Goal: Task Accomplishment & Management: Use online tool/utility

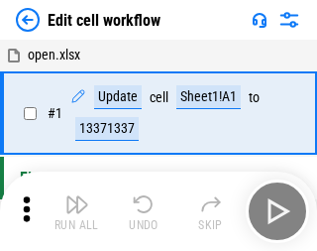
click at [73, 211] on img "button" at bounding box center [77, 204] width 24 height 24
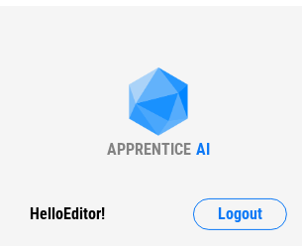
scroll to position [7, 0]
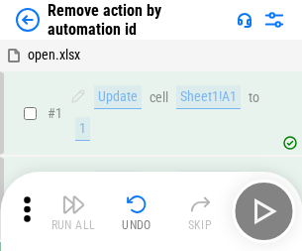
scroll to position [73, 0]
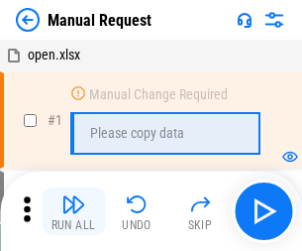
click at [73, 211] on img "button" at bounding box center [73, 204] width 24 height 24
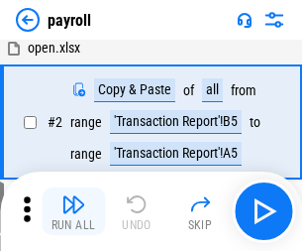
click at [73, 211] on img "button" at bounding box center [73, 204] width 24 height 24
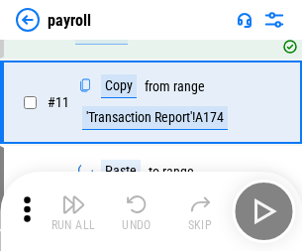
scroll to position [144, 0]
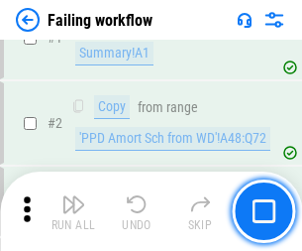
scroll to position [320, 0]
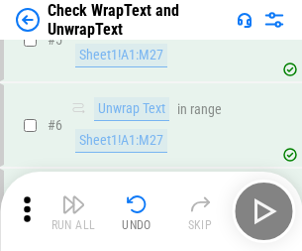
scroll to position [352, 0]
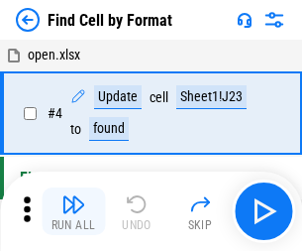
click at [73, 211] on img "button" at bounding box center [73, 204] width 24 height 24
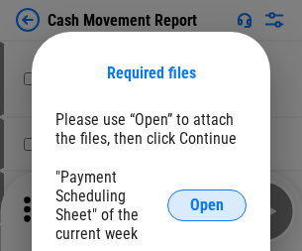
click at [207, 205] on span "Open" at bounding box center [207, 205] width 34 height 16
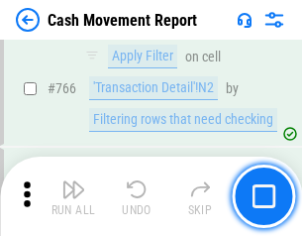
scroll to position [10814, 0]
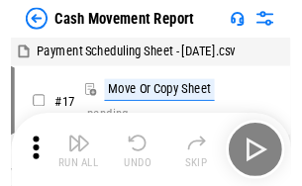
scroll to position [36, 0]
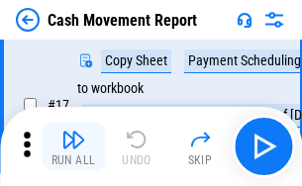
click at [73, 147] on img "button" at bounding box center [73, 140] width 24 height 24
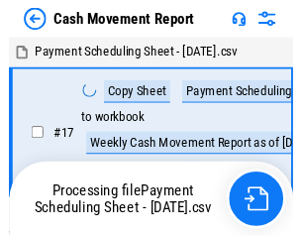
scroll to position [11, 0]
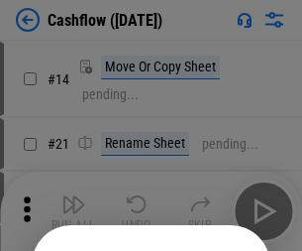
scroll to position [193, 0]
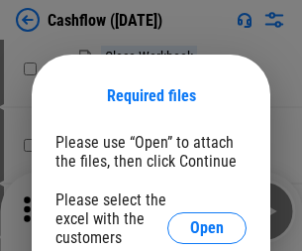
scroll to position [216, 0]
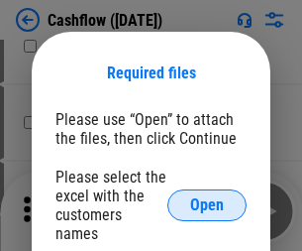
click at [207, 197] on span "Open" at bounding box center [207, 205] width 34 height 16
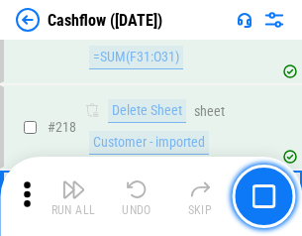
scroll to position [2129, 0]
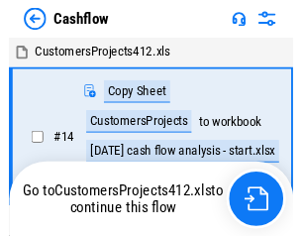
scroll to position [23, 0]
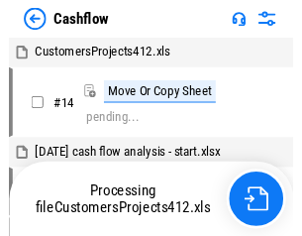
scroll to position [23, 0]
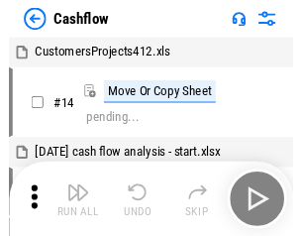
scroll to position [23, 0]
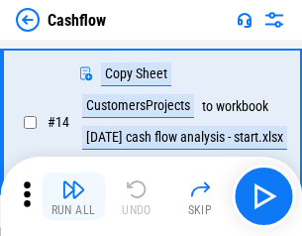
click at [73, 196] on img "button" at bounding box center [73, 189] width 24 height 24
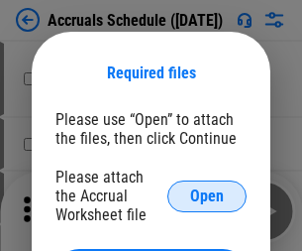
click at [207, 195] on span "Open" at bounding box center [207, 196] width 34 height 16
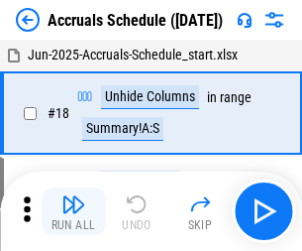
click at [73, 211] on img "button" at bounding box center [73, 204] width 24 height 24
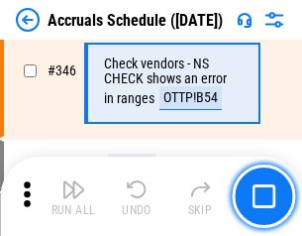
scroll to position [4174, 0]
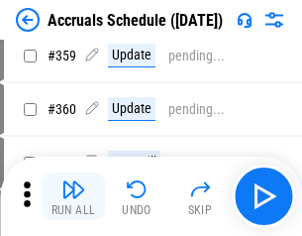
click at [73, 196] on img "button" at bounding box center [73, 189] width 24 height 24
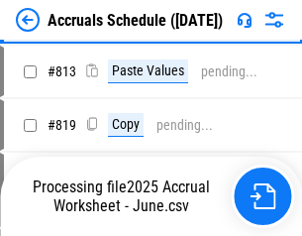
scroll to position [8485, 0]
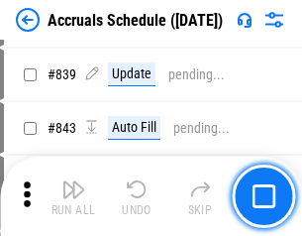
click at [73, 196] on img "button" at bounding box center [73, 189] width 24 height 24
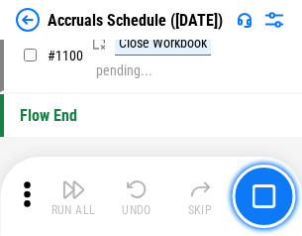
scroll to position [12051, 0]
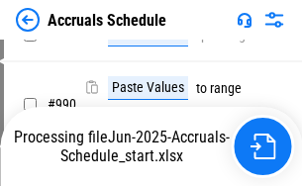
scroll to position [9750, 0]
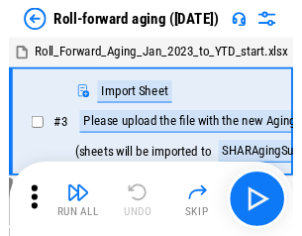
scroll to position [3, 0]
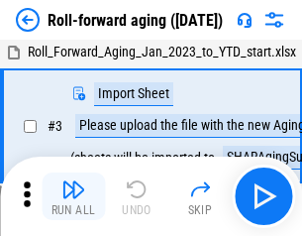
click at [73, 196] on img "button" at bounding box center [73, 189] width 24 height 24
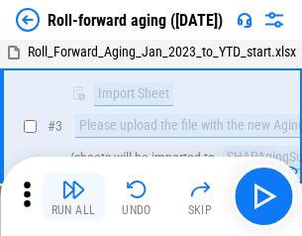
click at [73, 196] on img "button" at bounding box center [73, 189] width 24 height 24
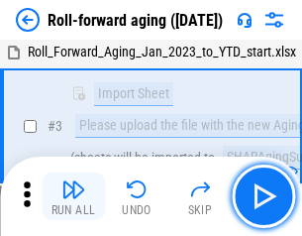
scroll to position [128, 0]
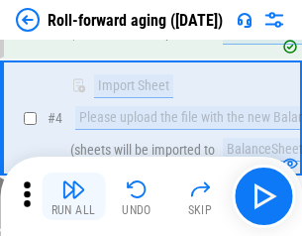
click at [73, 196] on img "button" at bounding box center [73, 189] width 24 height 24
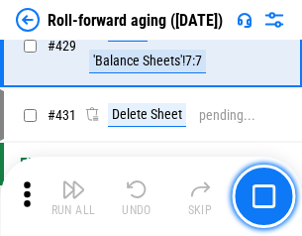
scroll to position [6871, 0]
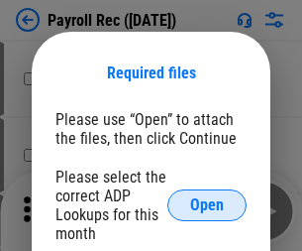
click at [207, 205] on span "Open" at bounding box center [207, 205] width 34 height 16
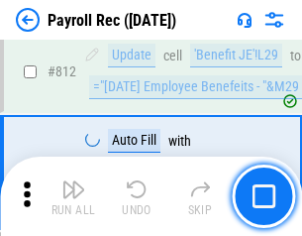
scroll to position [12588, 0]
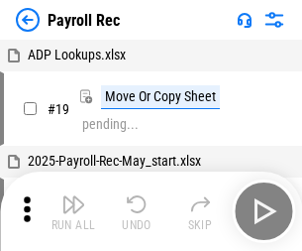
click at [73, 211] on img "button" at bounding box center [73, 204] width 24 height 24
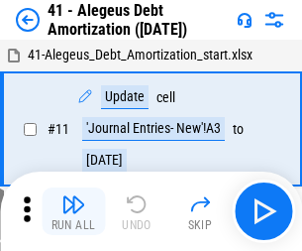
click at [73, 211] on img "button" at bounding box center [73, 204] width 24 height 24
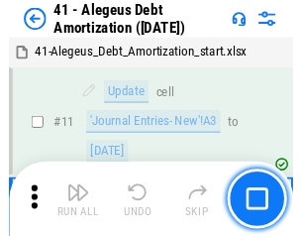
scroll to position [245, 0]
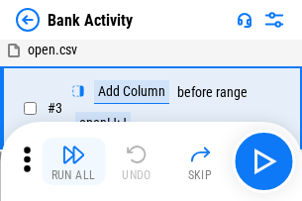
click at [73, 161] on img "button" at bounding box center [73, 155] width 24 height 24
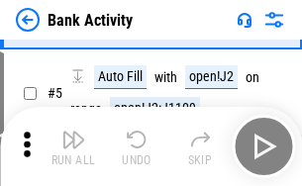
scroll to position [105, 0]
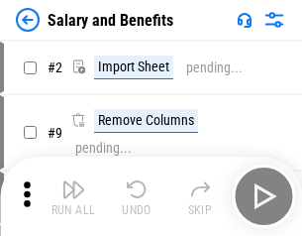
click at [73, 196] on img "button" at bounding box center [73, 189] width 24 height 24
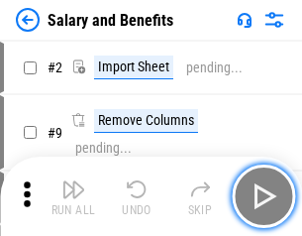
scroll to position [27, 0]
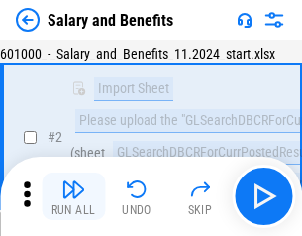
click at [73, 196] on img "button" at bounding box center [73, 189] width 24 height 24
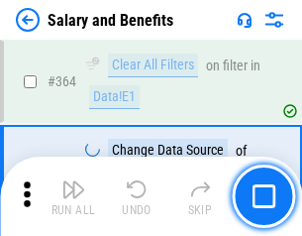
scroll to position [9331, 0]
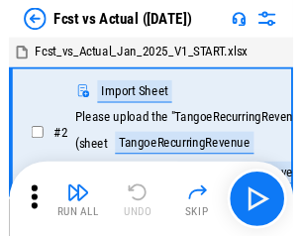
scroll to position [26, 0]
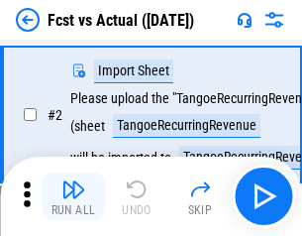
click at [73, 196] on img "button" at bounding box center [73, 189] width 24 height 24
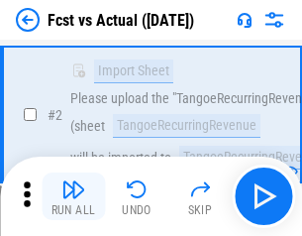
click at [73, 196] on img "button" at bounding box center [73, 189] width 24 height 24
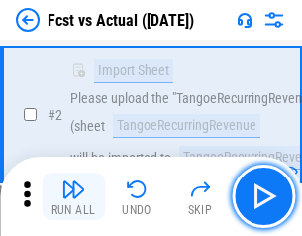
scroll to position [185, 0]
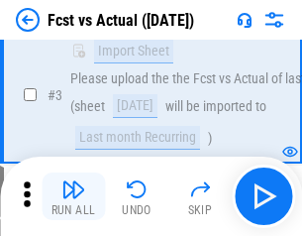
click at [73, 196] on img "button" at bounding box center [73, 189] width 24 height 24
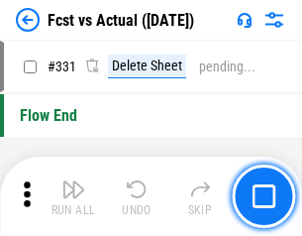
scroll to position [9484, 0]
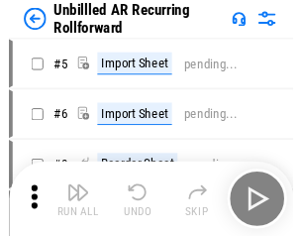
scroll to position [43, 0]
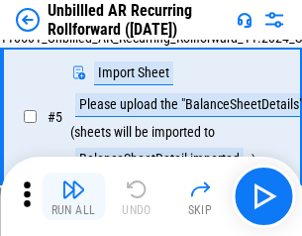
click at [73, 196] on img "button" at bounding box center [73, 189] width 24 height 24
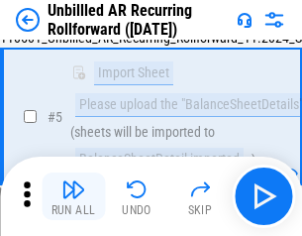
click at [73, 196] on img "button" at bounding box center [73, 189] width 24 height 24
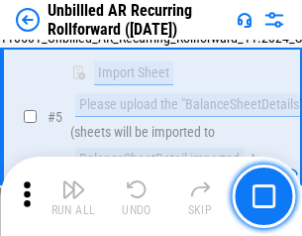
scroll to position [186, 0]
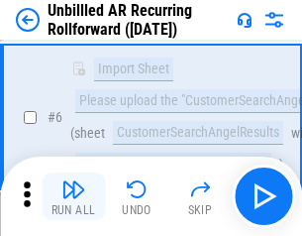
click at [73, 196] on img "button" at bounding box center [73, 189] width 24 height 24
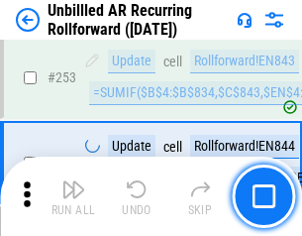
scroll to position [6730, 0]
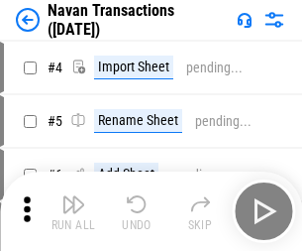
click at [73, 196] on img "button" at bounding box center [73, 204] width 24 height 24
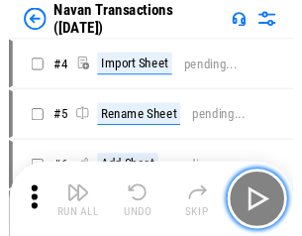
scroll to position [32, 0]
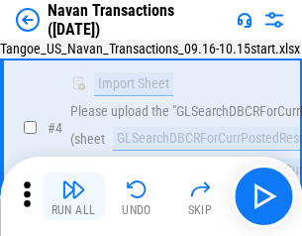
click at [73, 196] on img "button" at bounding box center [73, 189] width 24 height 24
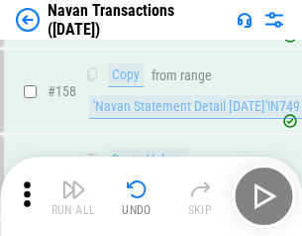
scroll to position [6424, 0]
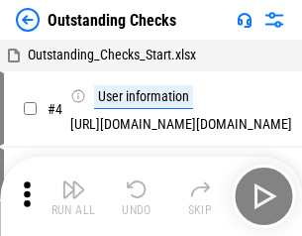
click at [73, 196] on img "button" at bounding box center [73, 189] width 24 height 24
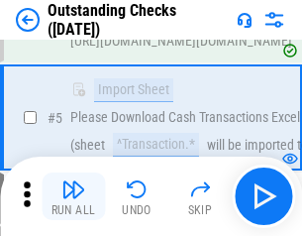
click at [73, 196] on img "button" at bounding box center [73, 189] width 24 height 24
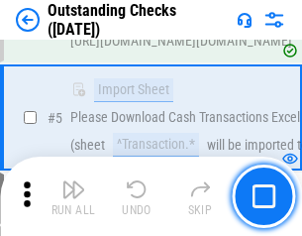
scroll to position [207, 0]
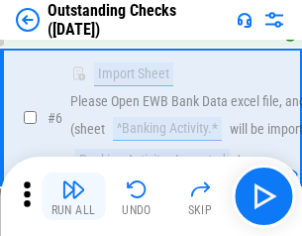
click at [73, 196] on img "button" at bounding box center [73, 189] width 24 height 24
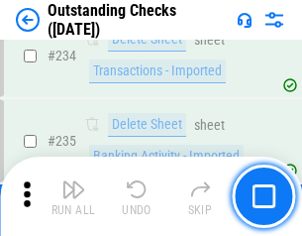
scroll to position [6017, 0]
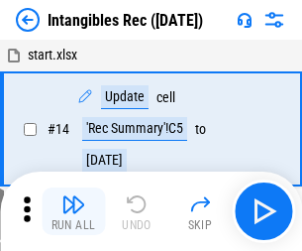
click at [73, 211] on img "button" at bounding box center [73, 204] width 24 height 24
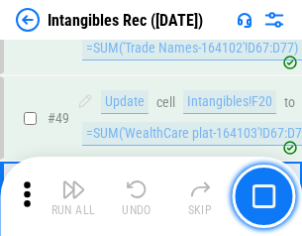
scroll to position [772, 0]
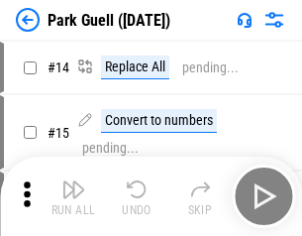
click at [73, 196] on img "button" at bounding box center [73, 189] width 24 height 24
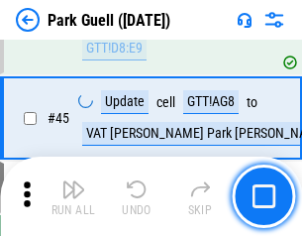
scroll to position [2478, 0]
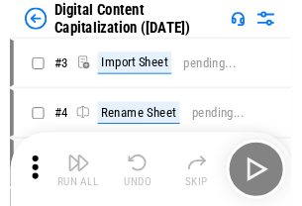
scroll to position [57, 0]
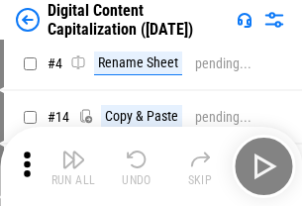
click at [73, 166] on img "button" at bounding box center [73, 160] width 24 height 24
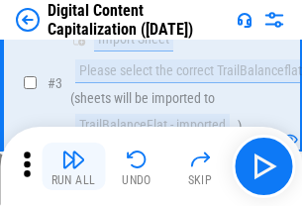
click at [73, 166] on img "button" at bounding box center [73, 160] width 24 height 24
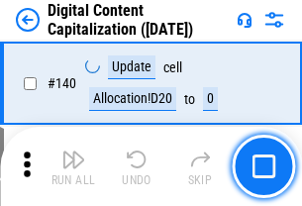
scroll to position [2101, 0]
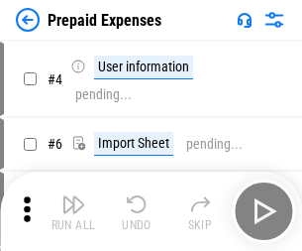
click at [73, 196] on img "button" at bounding box center [73, 204] width 24 height 24
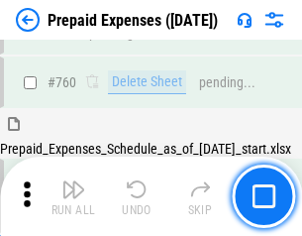
scroll to position [5492, 0]
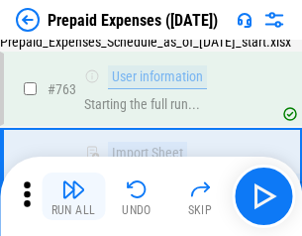
click at [73, 196] on img "button" at bounding box center [73, 189] width 24 height 24
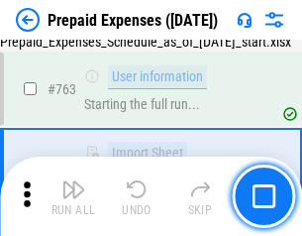
scroll to position [5608, 0]
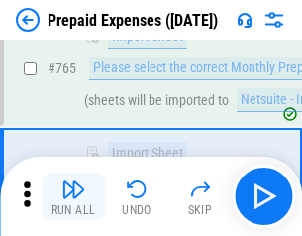
click at [73, 196] on img "button" at bounding box center [73, 189] width 24 height 24
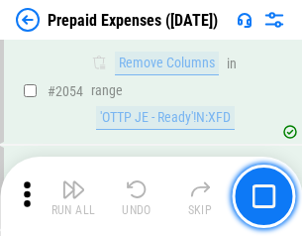
scroll to position [20711, 0]
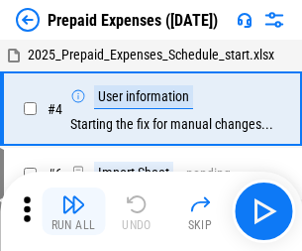
click at [73, 211] on img "button" at bounding box center [73, 204] width 24 height 24
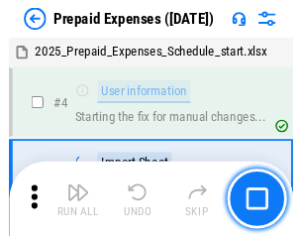
scroll to position [87, 0]
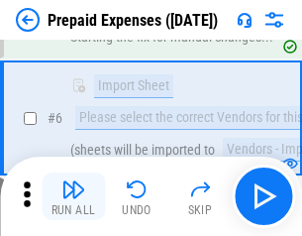
click at [73, 196] on img "button" at bounding box center [73, 189] width 24 height 24
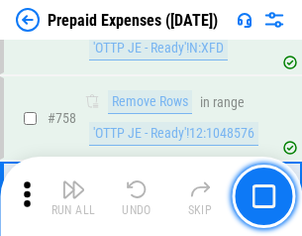
scroll to position [7060, 0]
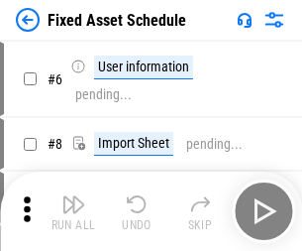
click at [73, 211] on img "button" at bounding box center [73, 204] width 24 height 24
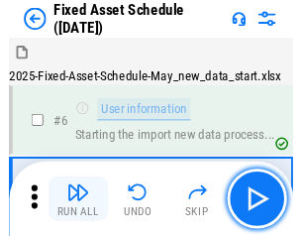
scroll to position [107, 0]
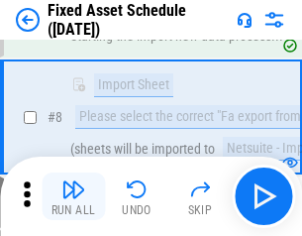
click at [73, 196] on img "button" at bounding box center [73, 189] width 24 height 24
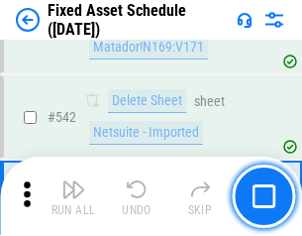
scroll to position [7064, 0]
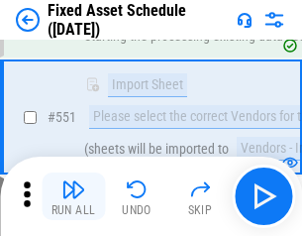
click at [73, 196] on img "button" at bounding box center [73, 189] width 24 height 24
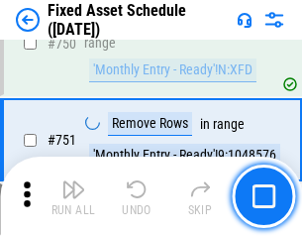
scroll to position [9660, 0]
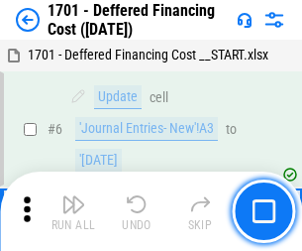
scroll to position [238, 0]
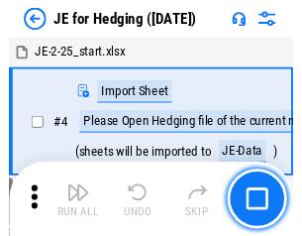
scroll to position [3, 0]
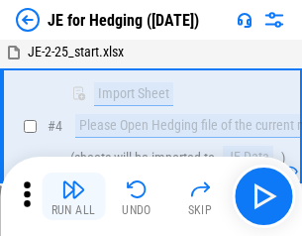
click at [73, 196] on img "button" at bounding box center [73, 189] width 24 height 24
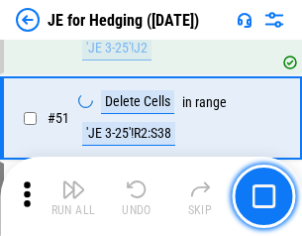
scroll to position [1283, 0]
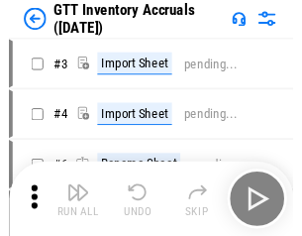
scroll to position [3, 0]
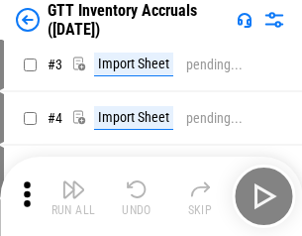
click at [73, 196] on img "button" at bounding box center [73, 189] width 24 height 24
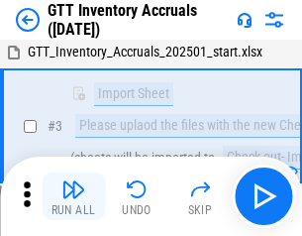
click at [73, 196] on img "button" at bounding box center [73, 189] width 24 height 24
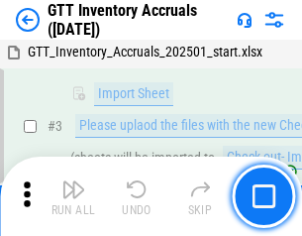
scroll to position [128, 0]
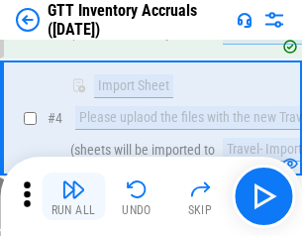
click at [73, 196] on img "button" at bounding box center [73, 189] width 24 height 24
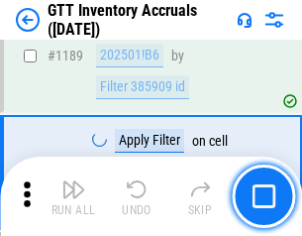
scroll to position [16179, 0]
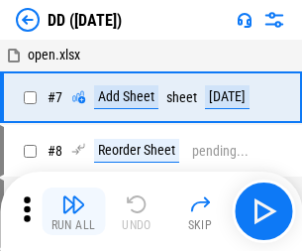
click at [73, 211] on img "button" at bounding box center [73, 204] width 24 height 24
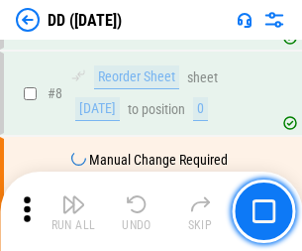
scroll to position [191, 0]
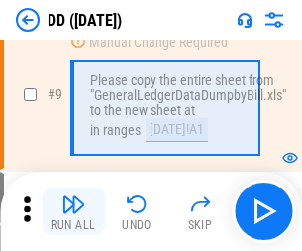
click at [73, 211] on img "button" at bounding box center [73, 204] width 24 height 24
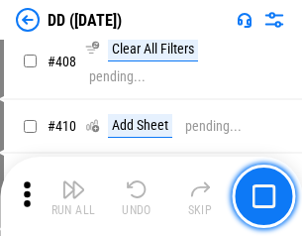
scroll to position [8865, 0]
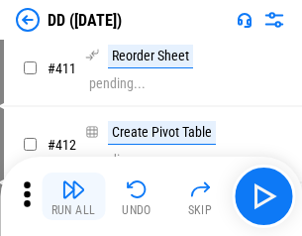
click at [73, 196] on img "button" at bounding box center [73, 189] width 24 height 24
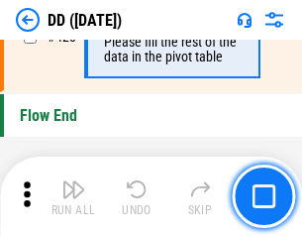
scroll to position [9483, 0]
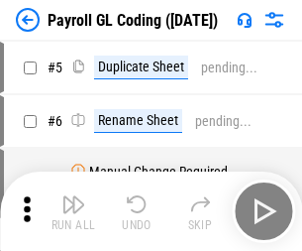
click at [73, 211] on img "button" at bounding box center [73, 204] width 24 height 24
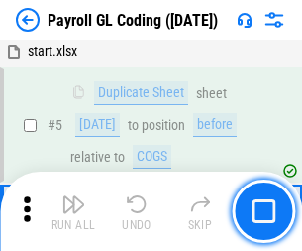
scroll to position [238, 0]
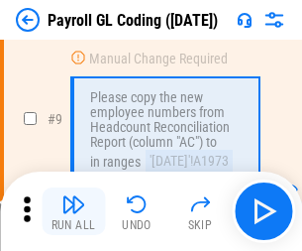
click at [73, 211] on img "button" at bounding box center [73, 204] width 24 height 24
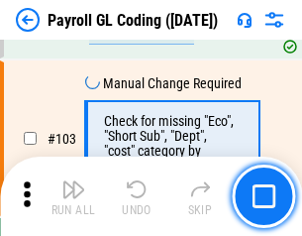
scroll to position [4648, 0]
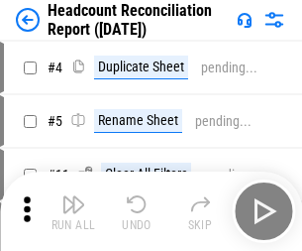
click at [73, 211] on img "button" at bounding box center [73, 204] width 24 height 24
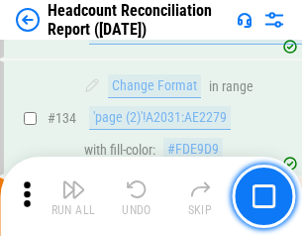
scroll to position [2382, 0]
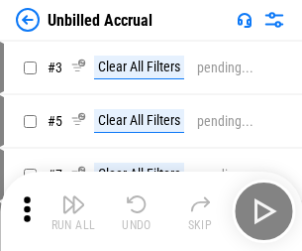
click at [73, 211] on img "button" at bounding box center [73, 204] width 24 height 24
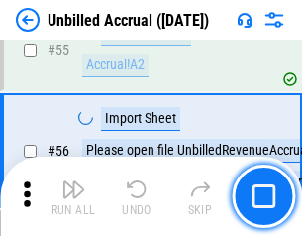
scroll to position [2069, 0]
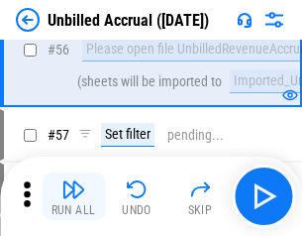
click at [73, 196] on img "button" at bounding box center [73, 189] width 24 height 24
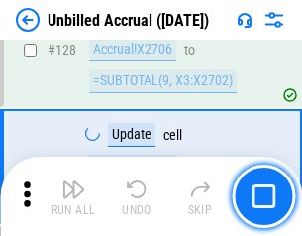
scroll to position [5902, 0]
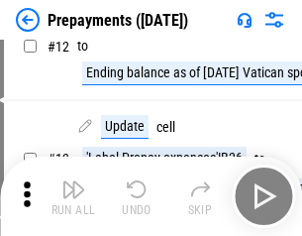
scroll to position [124, 0]
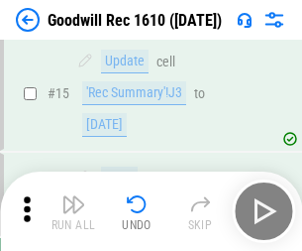
scroll to position [339, 0]
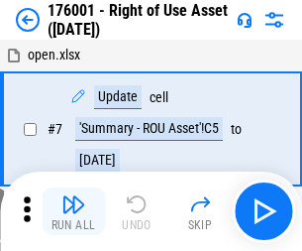
click at [73, 211] on img "button" at bounding box center [73, 204] width 24 height 24
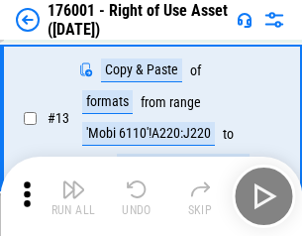
scroll to position [128, 0]
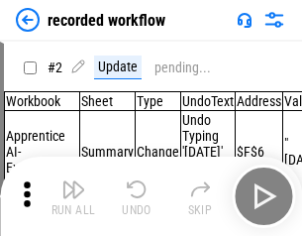
click at [73, 196] on img "button" at bounding box center [73, 189] width 24 height 24
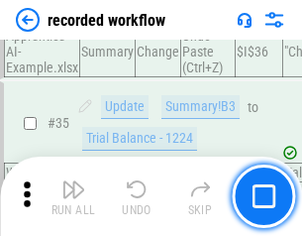
scroll to position [6193, 0]
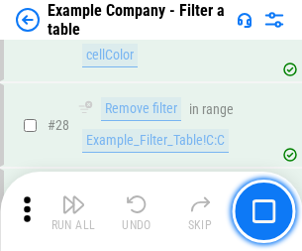
scroll to position [1813, 0]
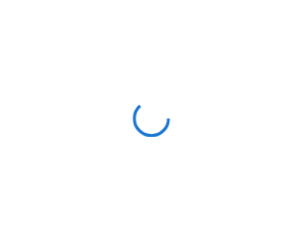
scroll to position [31, 0]
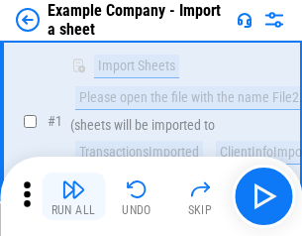
click at [73, 196] on img "button" at bounding box center [73, 189] width 24 height 24
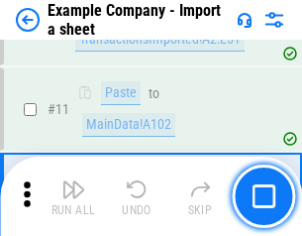
scroll to position [438, 0]
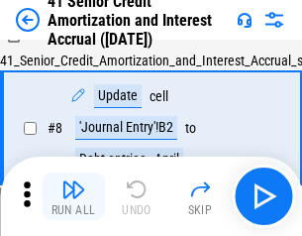
click at [73, 196] on img "button" at bounding box center [73, 189] width 24 height 24
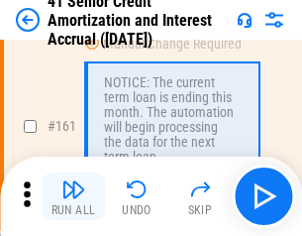
click at [73, 196] on img "button" at bounding box center [73, 189] width 24 height 24
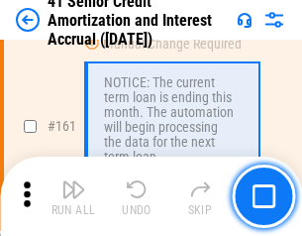
scroll to position [2119, 0]
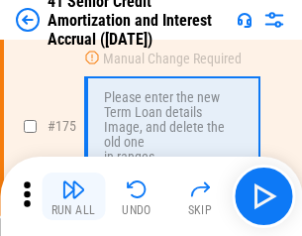
click at [73, 196] on img "button" at bounding box center [73, 189] width 24 height 24
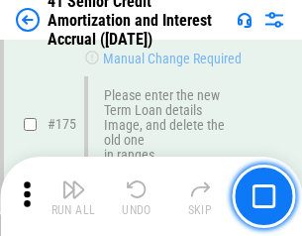
scroll to position [2320, 0]
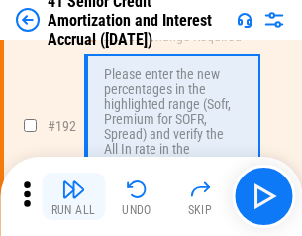
click at [73, 196] on img "button" at bounding box center [73, 189] width 24 height 24
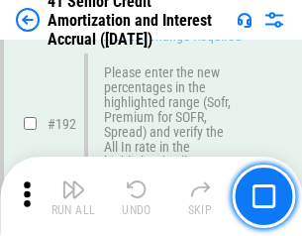
scroll to position [2528, 0]
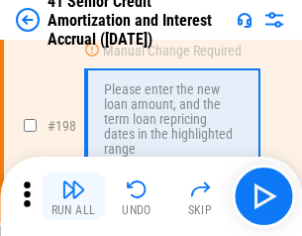
click at [73, 196] on img "button" at bounding box center [73, 189] width 24 height 24
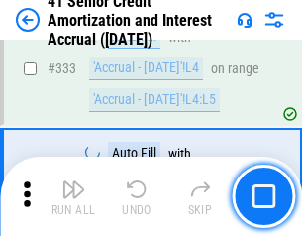
scroll to position [5062, 0]
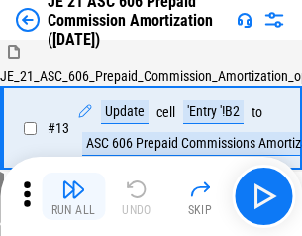
click at [73, 196] on img "button" at bounding box center [73, 189] width 24 height 24
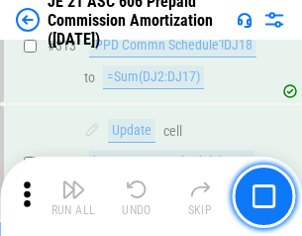
scroll to position [3699, 0]
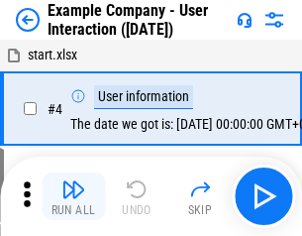
click at [73, 196] on img "button" at bounding box center [73, 189] width 24 height 24
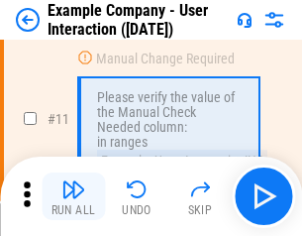
click at [73, 196] on img "button" at bounding box center [73, 189] width 24 height 24
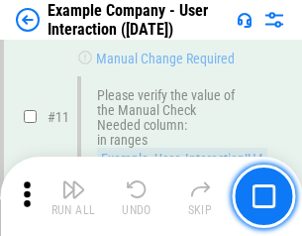
scroll to position [429, 0]
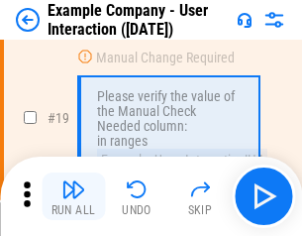
click at [73, 196] on img "button" at bounding box center [73, 189] width 24 height 24
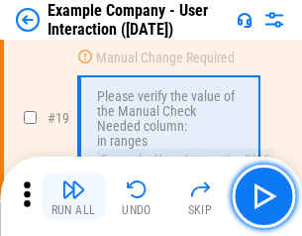
click at [73, 196] on img "button" at bounding box center [73, 189] width 24 height 24
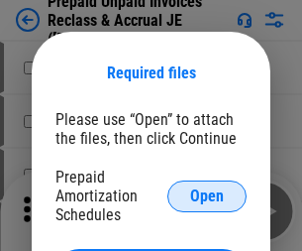
click at [207, 195] on span "Open" at bounding box center [207, 196] width 34 height 16
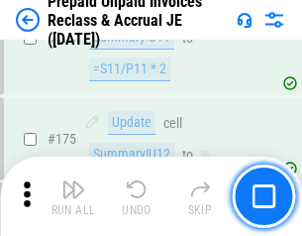
scroll to position [2675, 0]
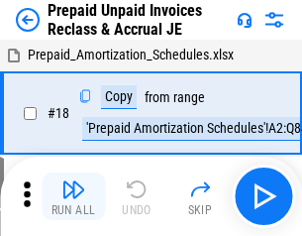
click at [73, 196] on img "button" at bounding box center [73, 189] width 24 height 24
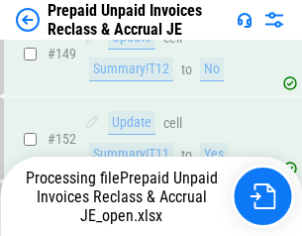
scroll to position [2675, 0]
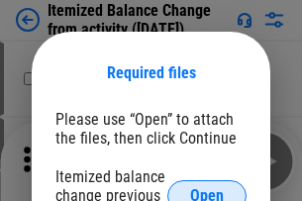
click at [207, 188] on span "Open" at bounding box center [207, 196] width 34 height 16
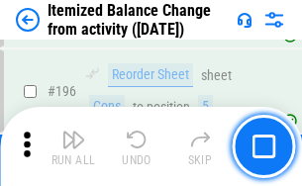
scroll to position [3813, 0]
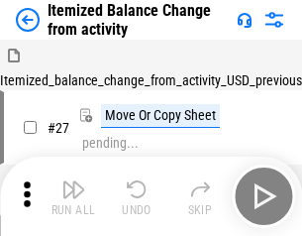
scroll to position [31, 0]
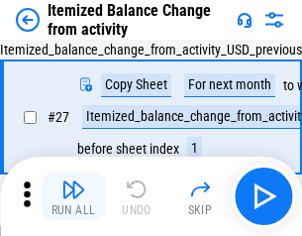
click at [73, 196] on img "button" at bounding box center [73, 189] width 24 height 24
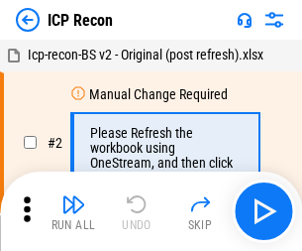
scroll to position [9, 0]
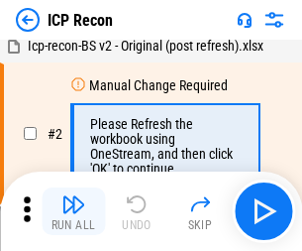
click at [73, 211] on img "button" at bounding box center [73, 204] width 24 height 24
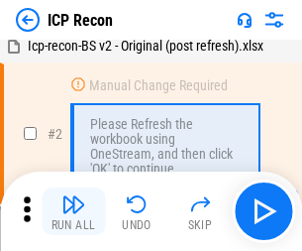
click at [73, 211] on img "button" at bounding box center [73, 204] width 24 height 24
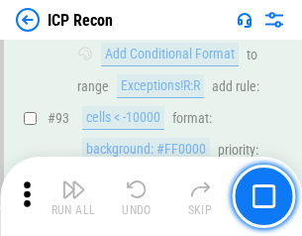
scroll to position [2084, 0]
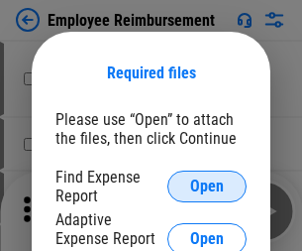
click at [207, 186] on span "Open" at bounding box center [207, 186] width 34 height 16
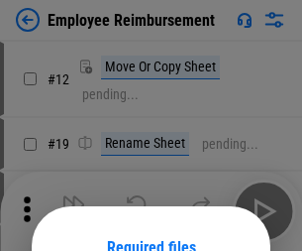
scroll to position [174, 0]
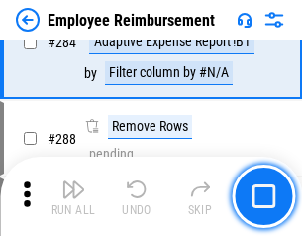
scroll to position [5386, 0]
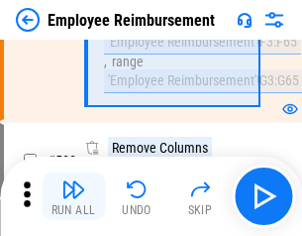
click at [73, 196] on img "button" at bounding box center [73, 189] width 24 height 24
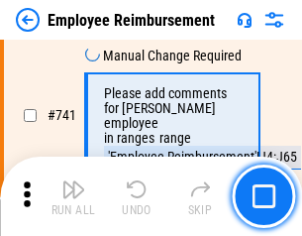
scroll to position [13901, 0]
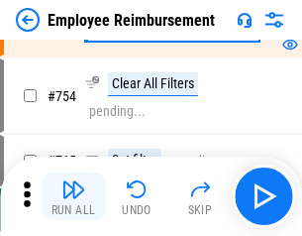
click at [73, 196] on img "button" at bounding box center [73, 189] width 24 height 24
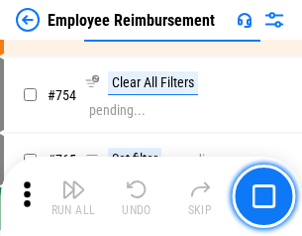
click at [73, 196] on img "button" at bounding box center [73, 189] width 24 height 24
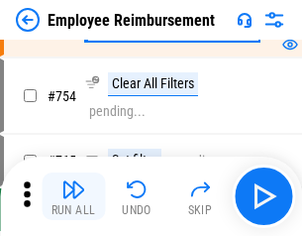
click at [73, 196] on img "button" at bounding box center [73, 189] width 24 height 24
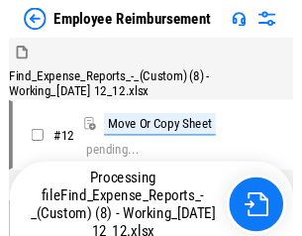
scroll to position [67, 0]
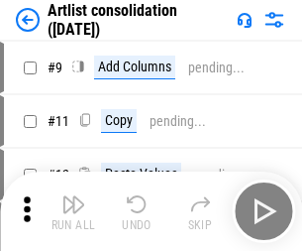
click at [73, 211] on img "button" at bounding box center [73, 204] width 24 height 24
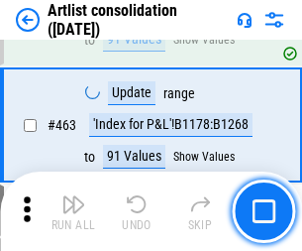
scroll to position [8676, 0]
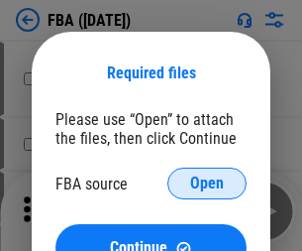
click at [207, 183] on span "Open" at bounding box center [207, 183] width 34 height 16
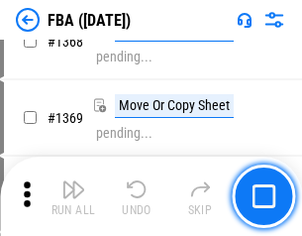
scroll to position [21279, 0]
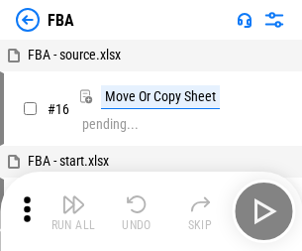
scroll to position [20, 0]
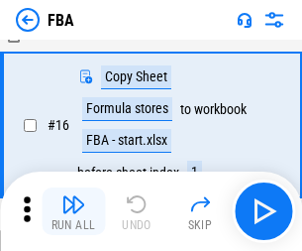
click at [73, 211] on img "button" at bounding box center [73, 204] width 24 height 24
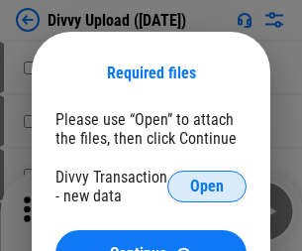
click at [207, 186] on span "Open" at bounding box center [207, 186] width 34 height 16
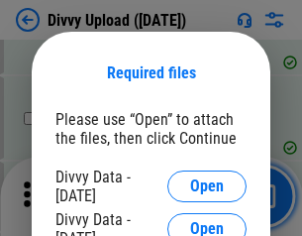
scroll to position [2052, 0]
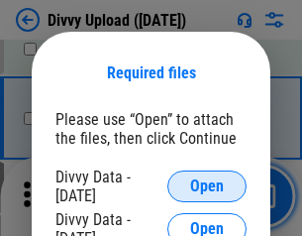
click at [207, 186] on span "Open" at bounding box center [207, 186] width 34 height 16
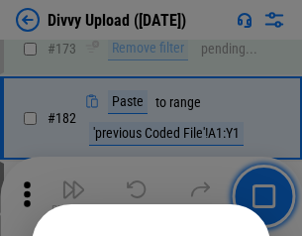
scroll to position [2224, 0]
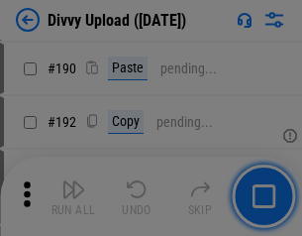
scroll to position [2501, 0]
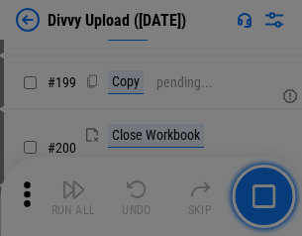
scroll to position [2881, 0]
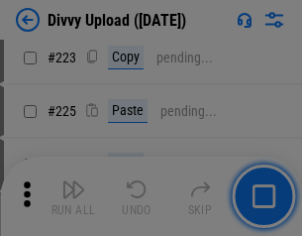
scroll to position [3954, 0]
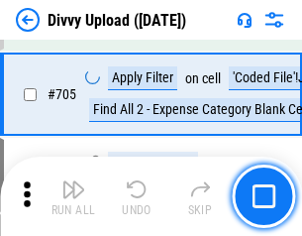
scroll to position [13554, 0]
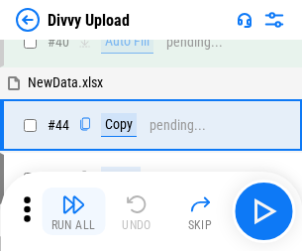
click at [73, 211] on img "button" at bounding box center [73, 204] width 24 height 24
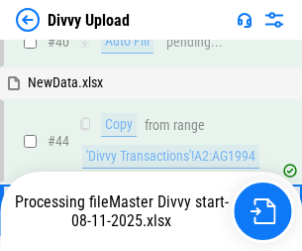
scroll to position [218, 0]
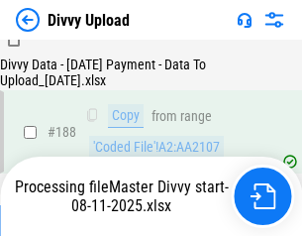
scroll to position [2332, 0]
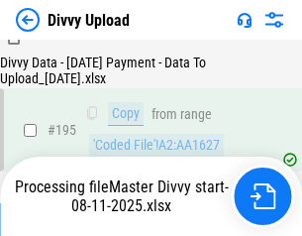
scroll to position [2769, 0]
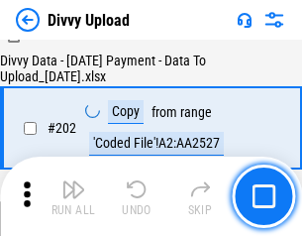
scroll to position [3206, 0]
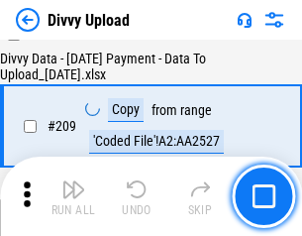
scroll to position [3643, 0]
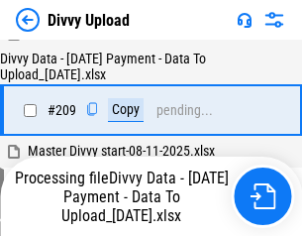
scroll to position [3659, 0]
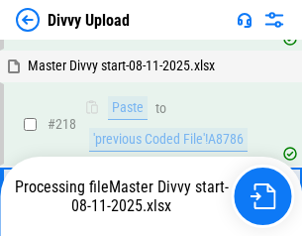
scroll to position [4181, 0]
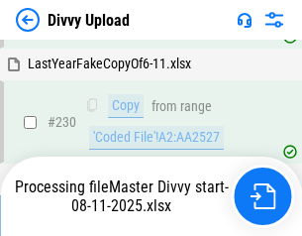
scroll to position [4917, 0]
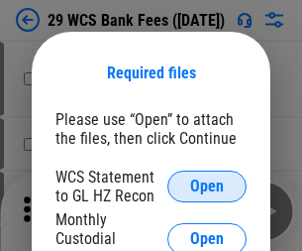
click at [207, 186] on span "Open" at bounding box center [207, 186] width 34 height 16
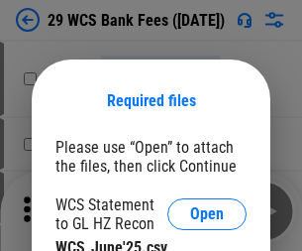
scroll to position [28, 0]
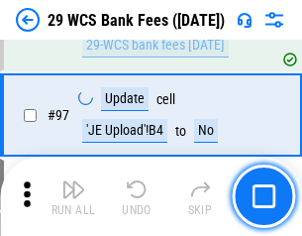
scroll to position [1931, 0]
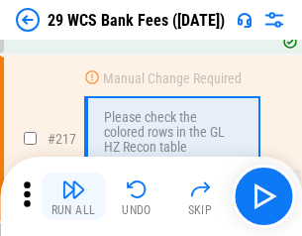
click at [73, 196] on img "button" at bounding box center [73, 189] width 24 height 24
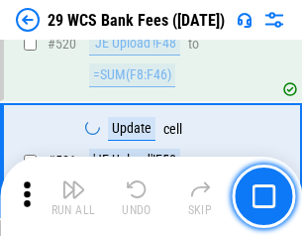
scroll to position [10225, 0]
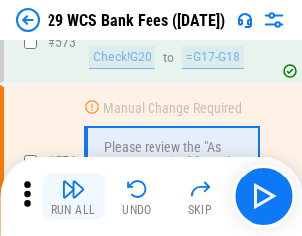
click at [73, 196] on img "button" at bounding box center [73, 189] width 24 height 24
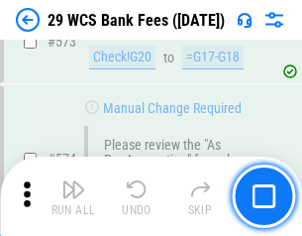
scroll to position [10972, 0]
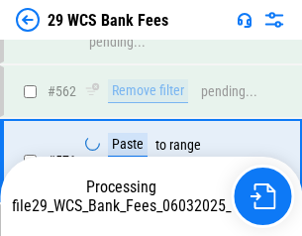
scroll to position [10949, 0]
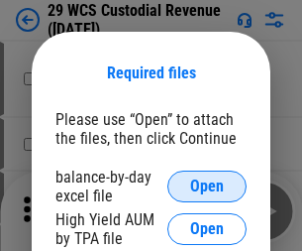
click at [207, 186] on span "Open" at bounding box center [207, 186] width 34 height 16
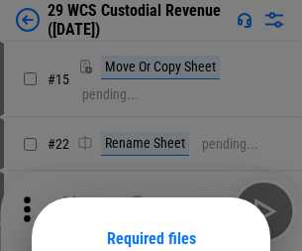
scroll to position [165, 0]
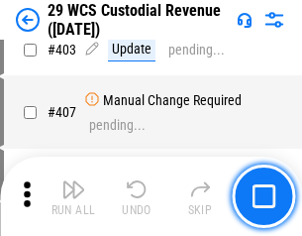
scroll to position [9177, 0]
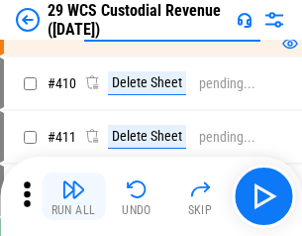
click at [73, 196] on img "button" at bounding box center [73, 189] width 24 height 24
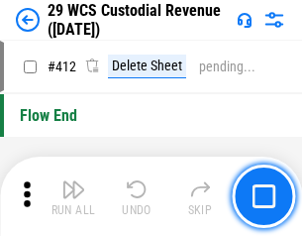
scroll to position [9462, 0]
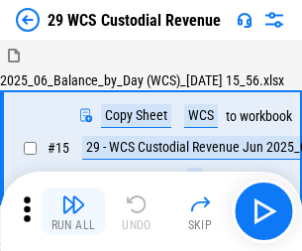
click at [73, 196] on img "button" at bounding box center [73, 204] width 24 height 24
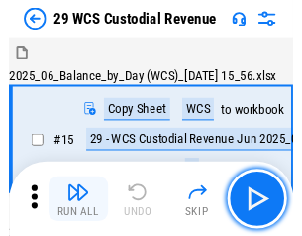
scroll to position [48, 0]
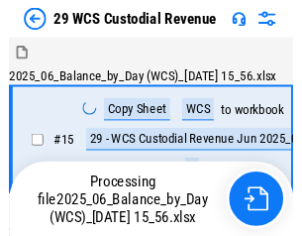
scroll to position [48, 0]
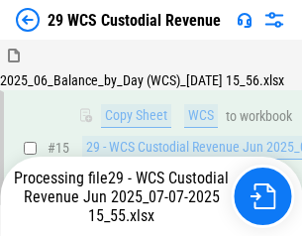
scroll to position [449, 0]
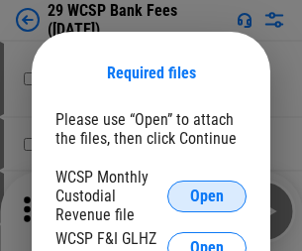
click at [207, 195] on span "Open" at bounding box center [207, 196] width 34 height 16
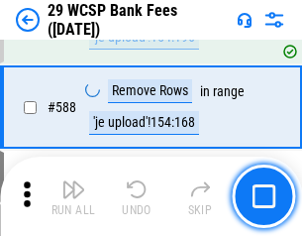
scroll to position [7799, 0]
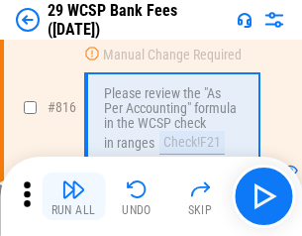
click at [73, 196] on img "button" at bounding box center [73, 189] width 24 height 24
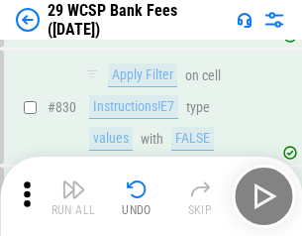
scroll to position [12571, 0]
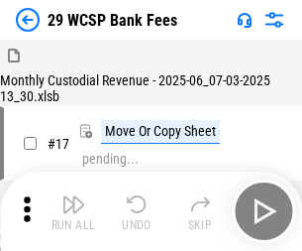
click at [73, 196] on img "button" at bounding box center [73, 204] width 24 height 24
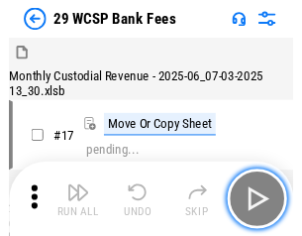
scroll to position [48, 0]
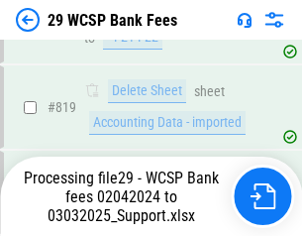
scroll to position [12183, 0]
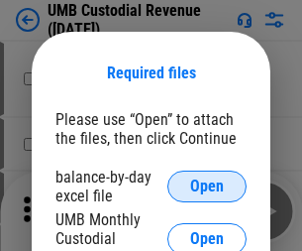
click at [207, 186] on span "Open" at bounding box center [207, 186] width 34 height 16
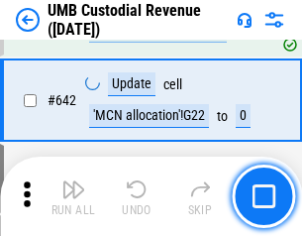
scroll to position [10262, 0]
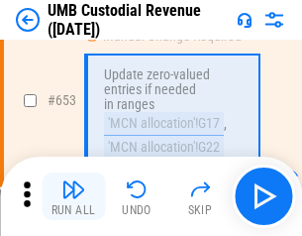
click at [73, 196] on img "button" at bounding box center [73, 189] width 24 height 24
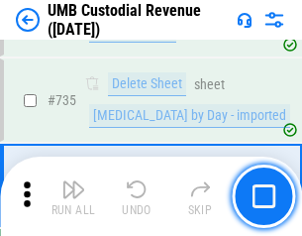
scroll to position [12116, 0]
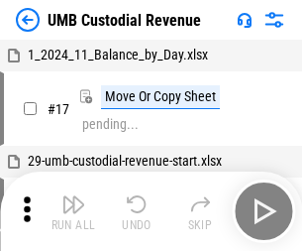
scroll to position [15, 0]
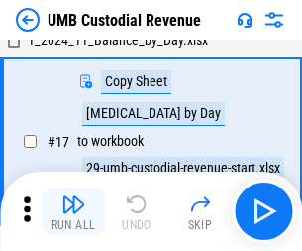
click at [73, 211] on img "button" at bounding box center [73, 204] width 24 height 24
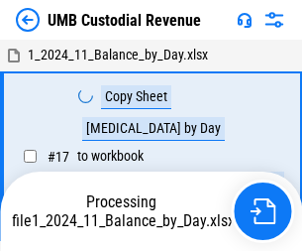
scroll to position [15, 0]
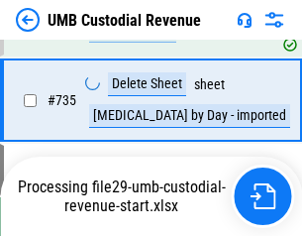
scroll to position [12070, 0]
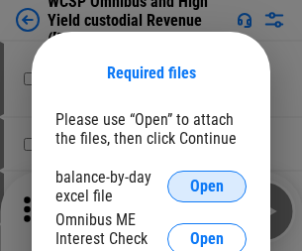
click at [207, 186] on span "Open" at bounding box center [207, 186] width 34 height 16
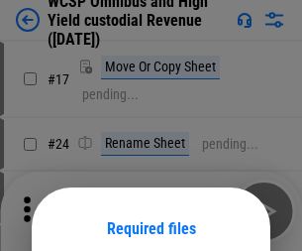
scroll to position [156, 0]
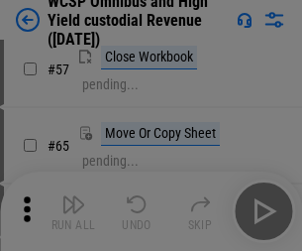
scroll to position [864, 0]
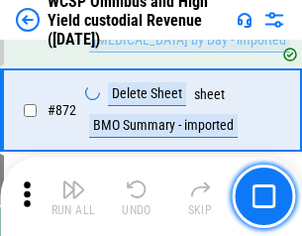
scroll to position [16769, 0]
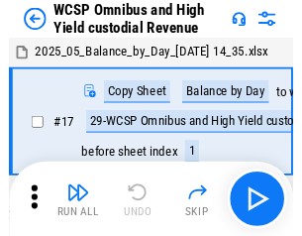
scroll to position [11, 0]
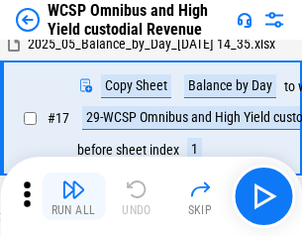
click at [73, 196] on img "button" at bounding box center [73, 189] width 24 height 24
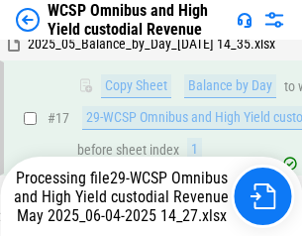
scroll to position [412, 0]
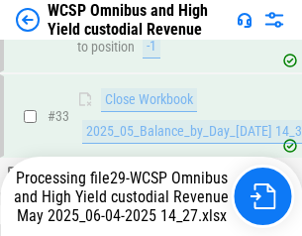
scroll to position [981, 0]
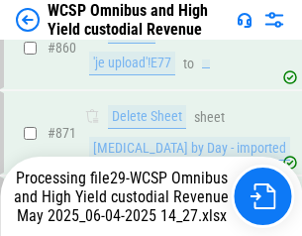
scroll to position [16723, 0]
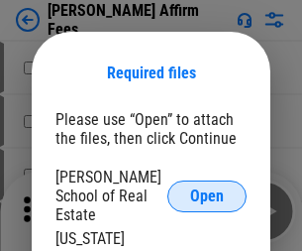
click at [207, 188] on span "Open" at bounding box center [207, 196] width 34 height 16
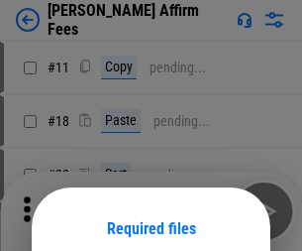
scroll to position [156, 0]
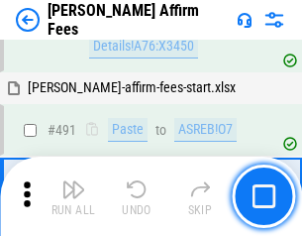
scroll to position [5388, 0]
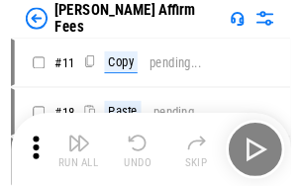
scroll to position [20, 0]
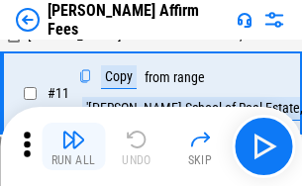
click at [73, 147] on img "button" at bounding box center [73, 140] width 24 height 24
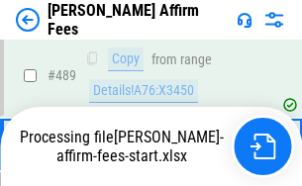
scroll to position [5196, 0]
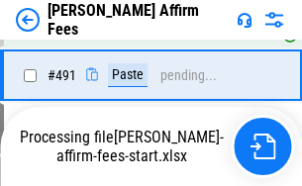
scroll to position [5311, 0]
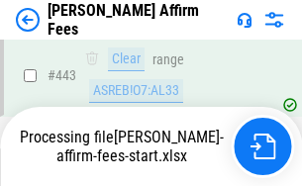
scroll to position [5196, 0]
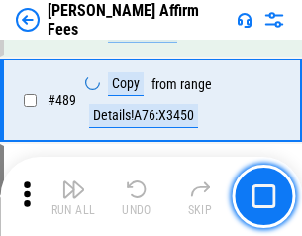
scroll to position [5172, 0]
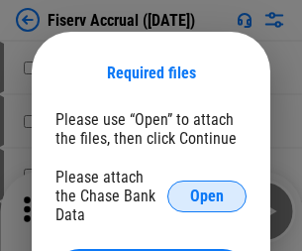
click at [207, 188] on span "Open" at bounding box center [207, 196] width 34 height 16
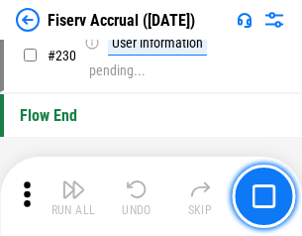
scroll to position [6278, 0]
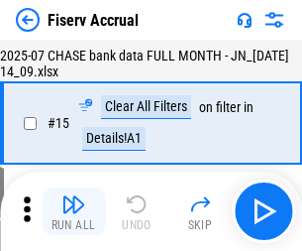
click at [73, 211] on img "button" at bounding box center [73, 204] width 24 height 24
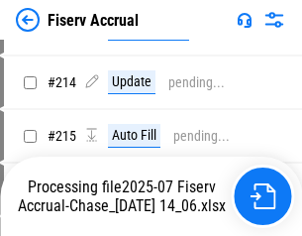
scroll to position [5605, 0]
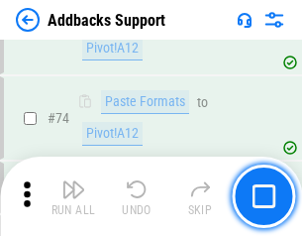
scroll to position [1442, 0]
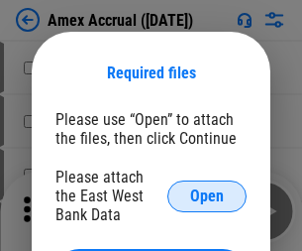
click at [207, 195] on span "Open" at bounding box center [207, 196] width 34 height 16
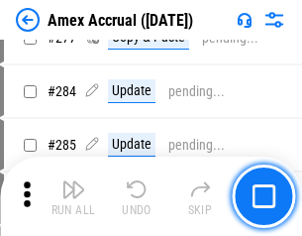
scroll to position [5158, 0]
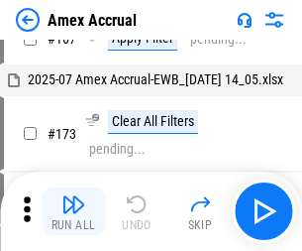
click at [73, 211] on img "button" at bounding box center [73, 204] width 24 height 24
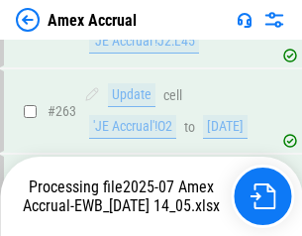
scroll to position [5402, 0]
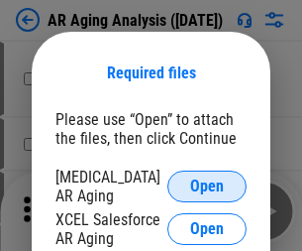
click at [207, 183] on span "Open" at bounding box center [207, 186] width 34 height 16
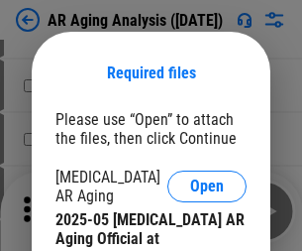
scroll to position [596, 0]
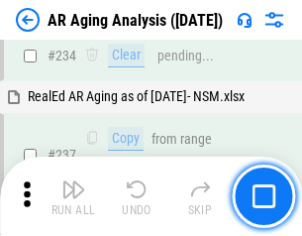
scroll to position [3071, 0]
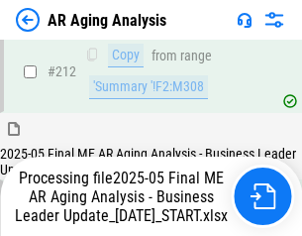
scroll to position [3048, 0]
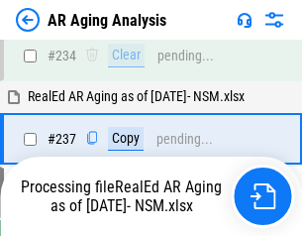
scroll to position [3131, 0]
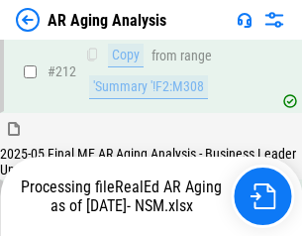
scroll to position [2979, 0]
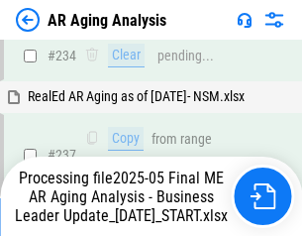
scroll to position [3048, 0]
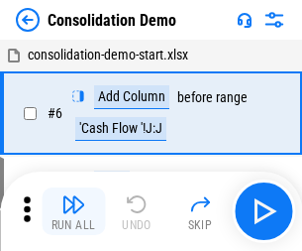
click at [73, 211] on img "button" at bounding box center [73, 204] width 24 height 24
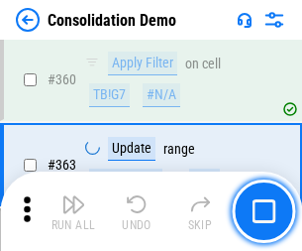
scroll to position [6641, 0]
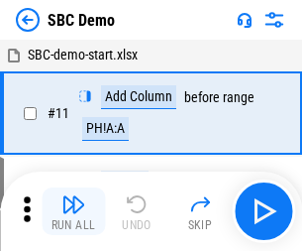
click at [73, 211] on img "button" at bounding box center [73, 204] width 24 height 24
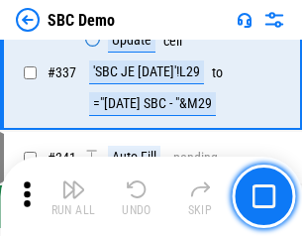
scroll to position [5212, 0]
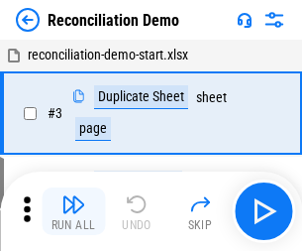
click at [73, 211] on img "button" at bounding box center [73, 204] width 24 height 24
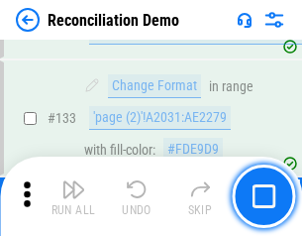
scroll to position [2353, 0]
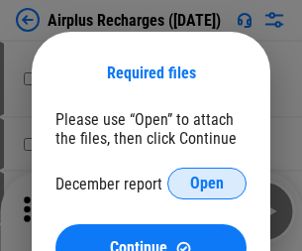
click at [207, 183] on span "Open" at bounding box center [207, 183] width 34 height 16
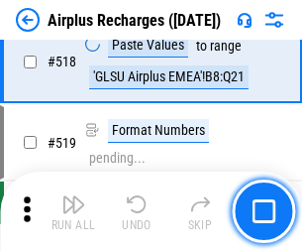
scroll to position [8526, 0]
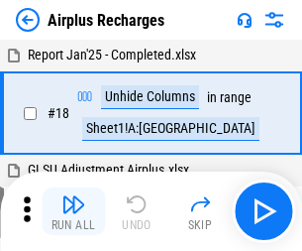
click at [73, 211] on img "button" at bounding box center [73, 204] width 24 height 24
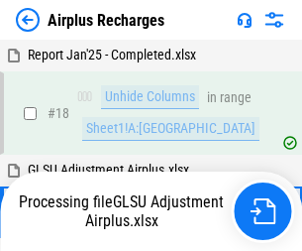
scroll to position [87, 0]
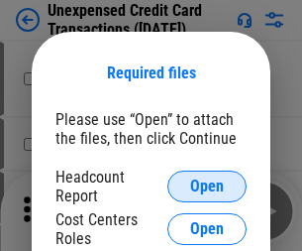
click at [207, 186] on span "Open" at bounding box center [207, 186] width 34 height 16
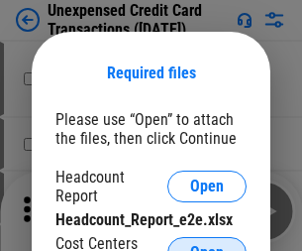
click at [207, 245] on span "Open" at bounding box center [207, 253] width 34 height 16
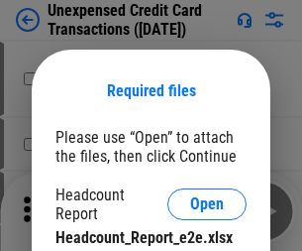
scroll to position [18, 0]
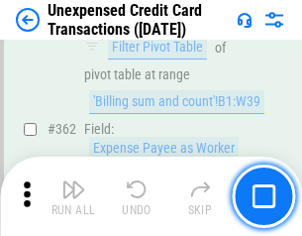
scroll to position [5095, 0]
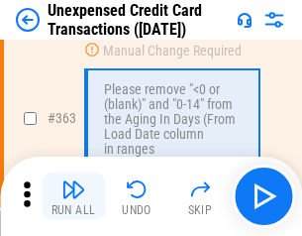
click at [73, 196] on img "button" at bounding box center [73, 189] width 24 height 24
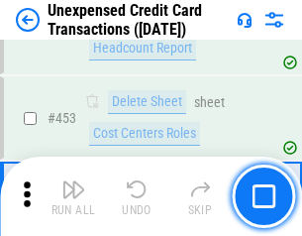
scroll to position [6758, 0]
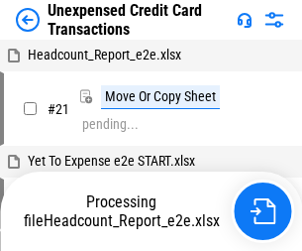
scroll to position [31, 0]
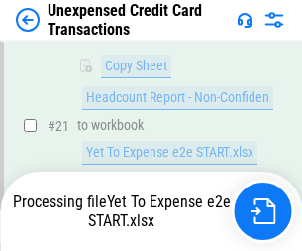
scroll to position [322, 0]
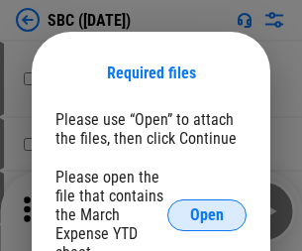
click at [207, 214] on span "Open" at bounding box center [207, 215] width 34 height 16
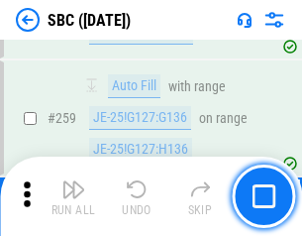
scroll to position [3872, 0]
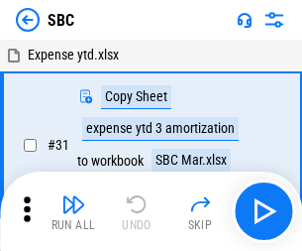
scroll to position [20, 0]
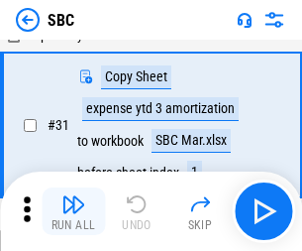
click at [73, 211] on img "button" at bounding box center [73, 204] width 24 height 24
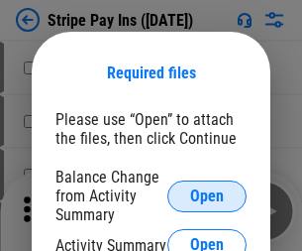
click at [207, 195] on span "Open" at bounding box center [207, 196] width 34 height 16
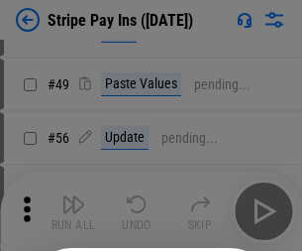
scroll to position [360, 0]
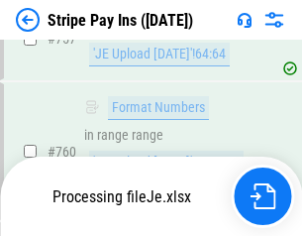
scroll to position [10433, 0]
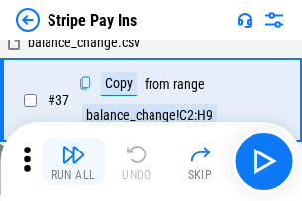
click at [73, 161] on img "button" at bounding box center [73, 155] width 24 height 24
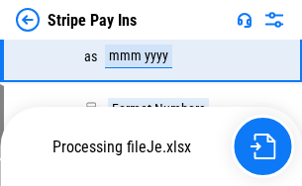
scroll to position [10390, 0]
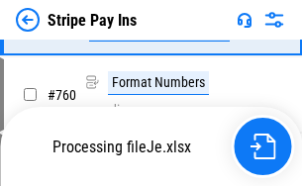
scroll to position [10390, 0]
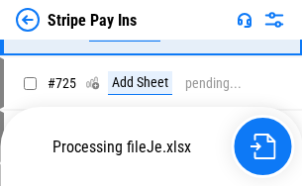
scroll to position [10390, 0]
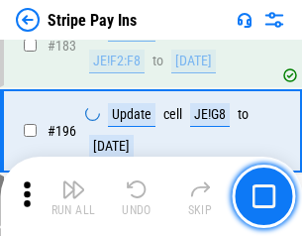
scroll to position [2682, 0]
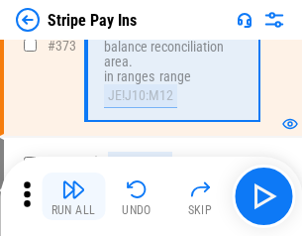
click at [73, 196] on img "button" at bounding box center [73, 189] width 24 height 24
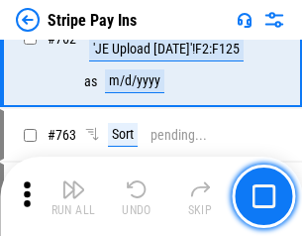
scroll to position [10365, 0]
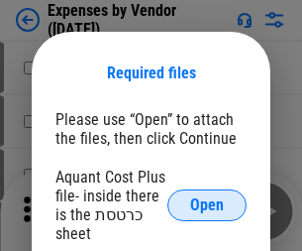
click at [207, 205] on span "Open" at bounding box center [207, 205] width 34 height 16
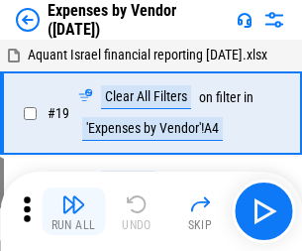
click at [73, 211] on img "button" at bounding box center [73, 204] width 24 height 24
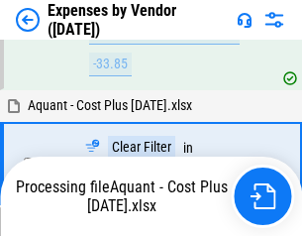
scroll to position [1954, 0]
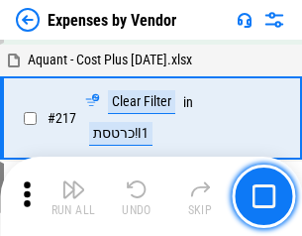
scroll to position [2035, 0]
